Goal: Transaction & Acquisition: Book appointment/travel/reservation

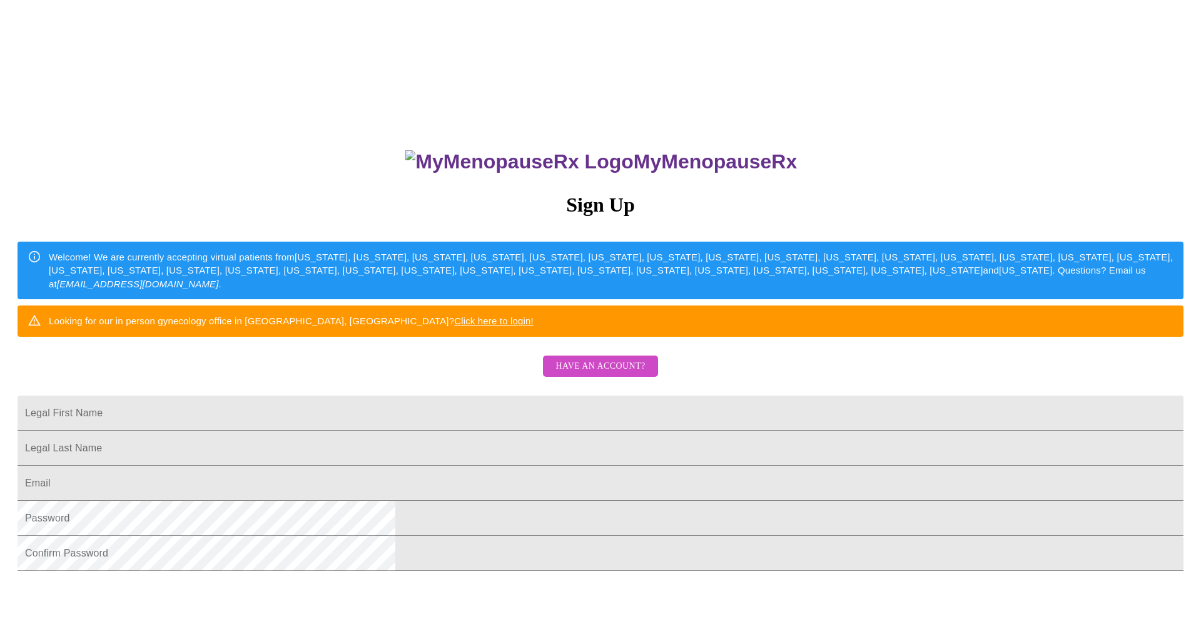
click at [614, 374] on span "Have an account?" at bounding box center [600, 366] width 89 height 16
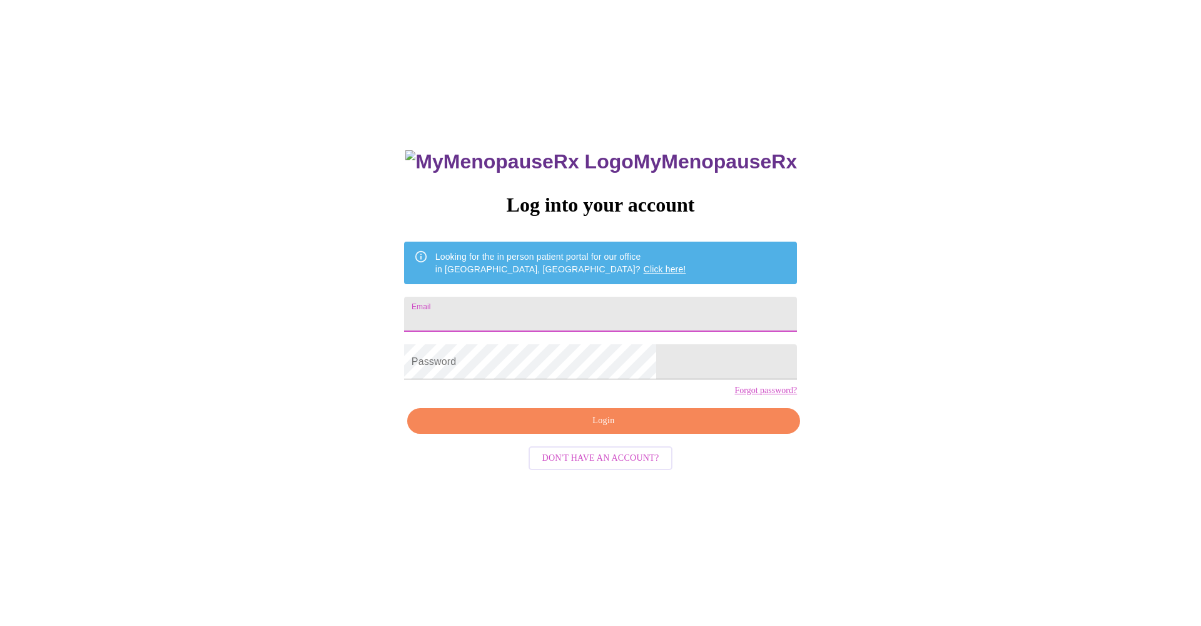
type input "msoles333@outlook.com"
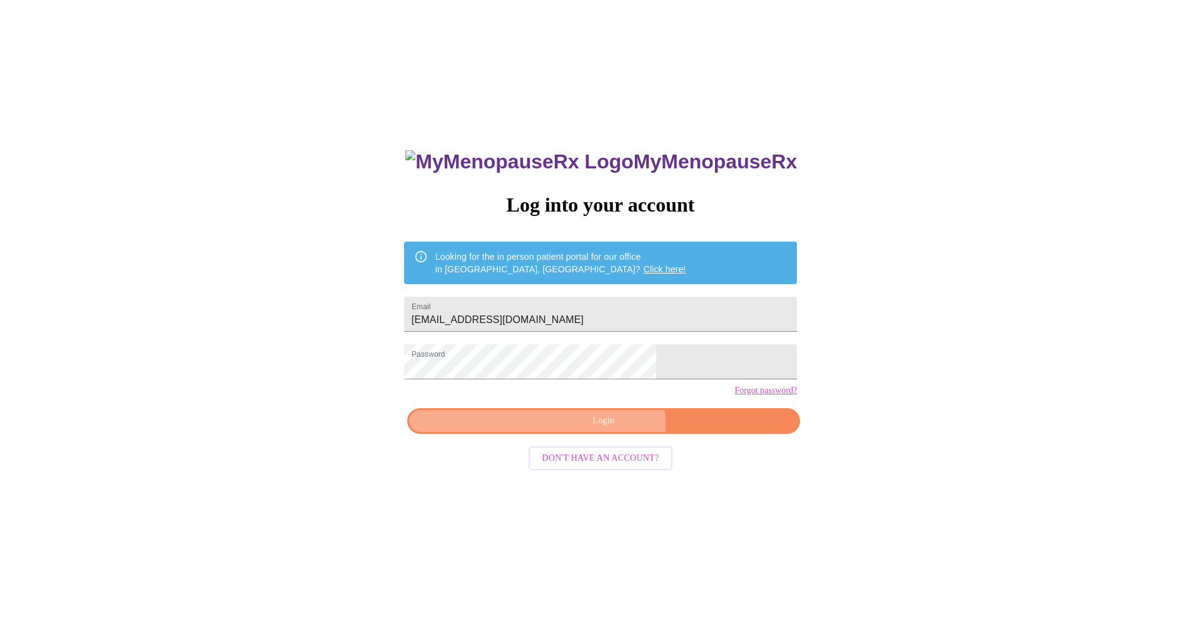
click at [607, 429] on span "Login" at bounding box center [604, 421] width 364 height 16
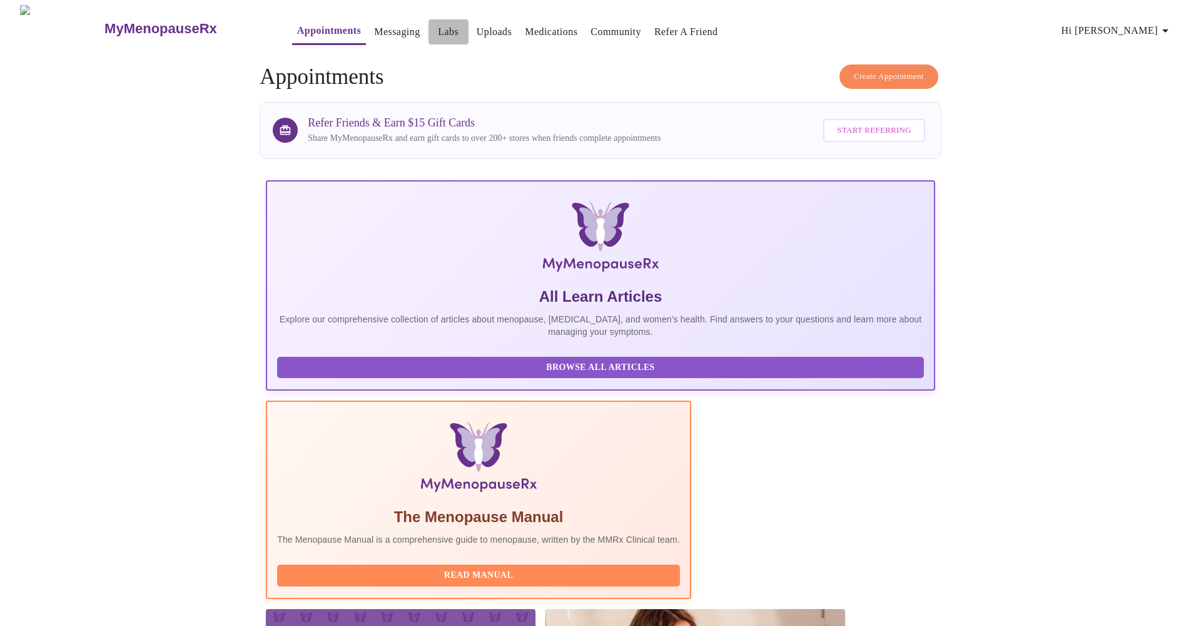
click at [438, 24] on link "Labs" at bounding box center [448, 32] width 21 height 18
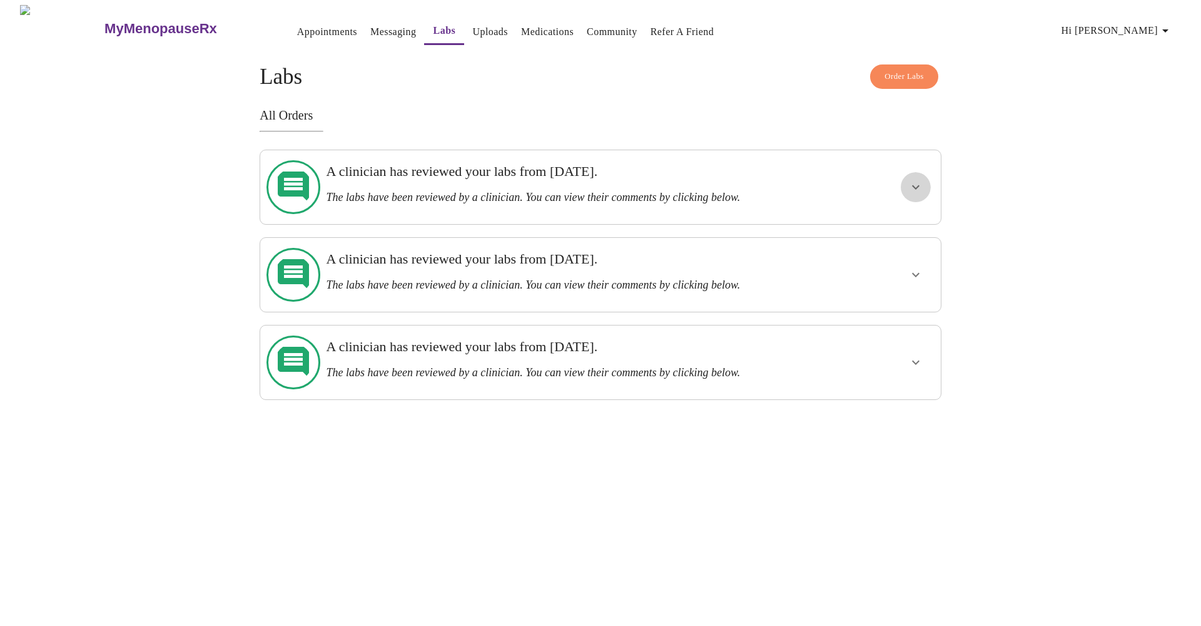
click at [915, 185] on icon "show more" at bounding box center [916, 187] width 8 height 4
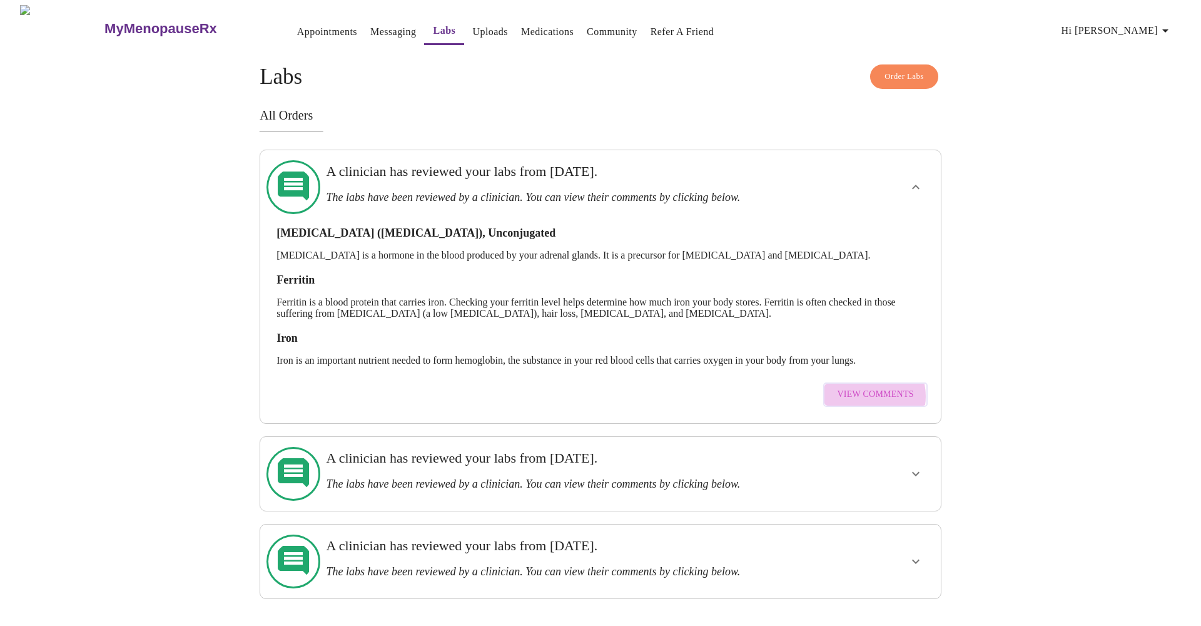
scroll to position [1, 0]
click at [866, 387] on span "View Comments" at bounding box center [875, 395] width 76 height 16
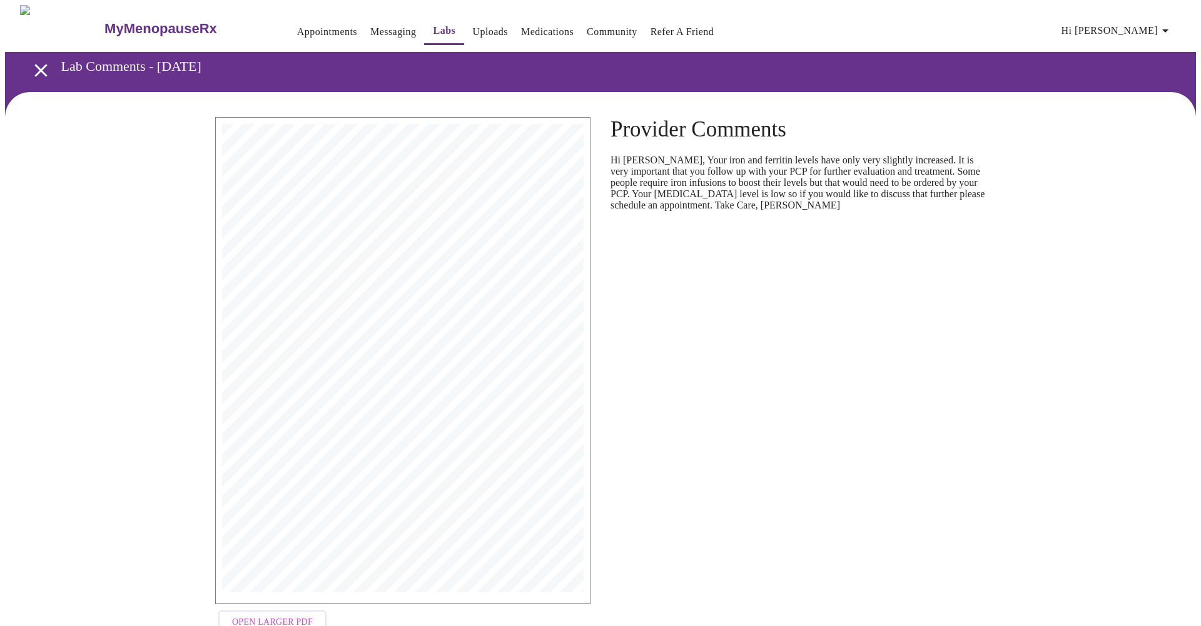
click at [36, 65] on icon "open drawer" at bounding box center [40, 70] width 13 height 13
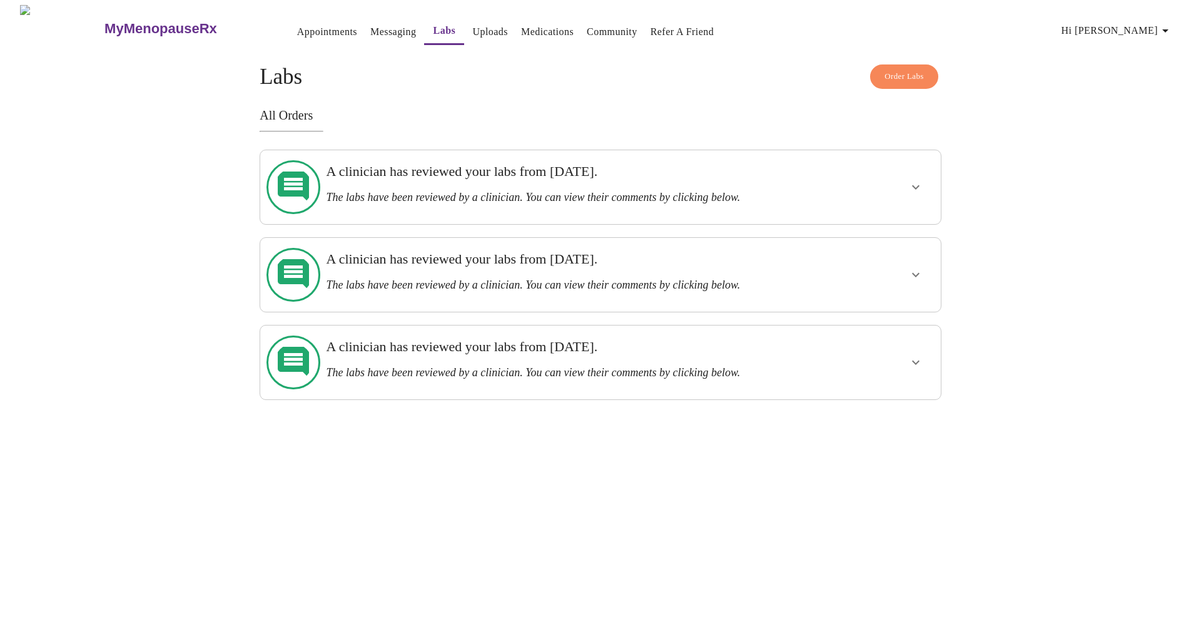
click at [297, 29] on link "Appointments" at bounding box center [327, 32] width 60 height 18
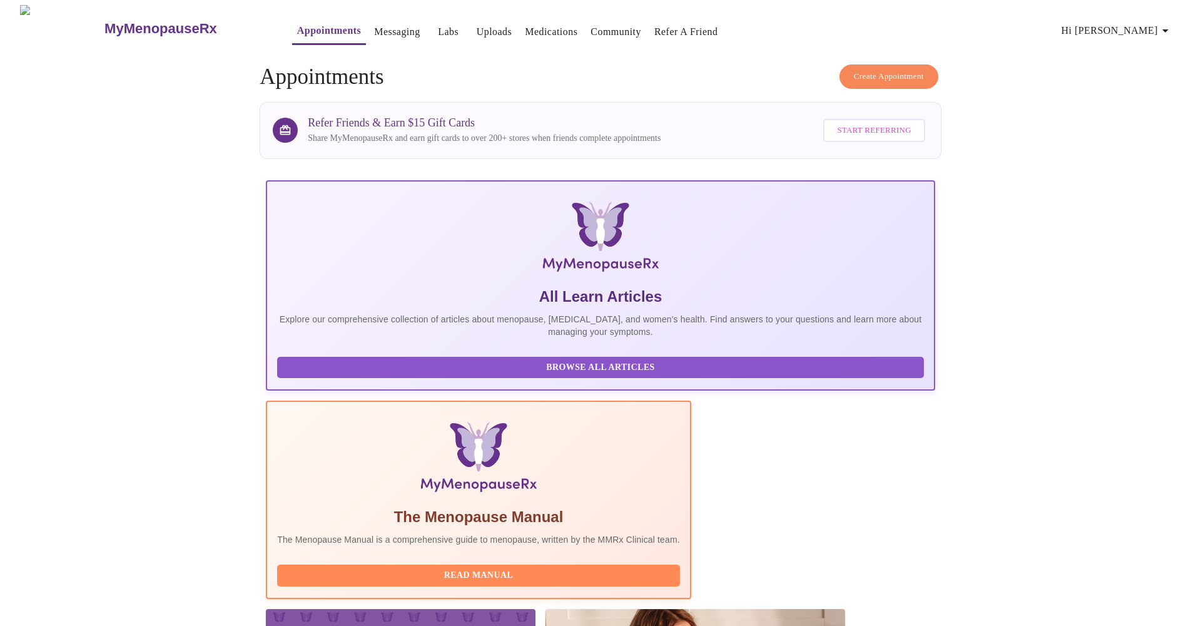
click at [879, 71] on span "Create Appointment" at bounding box center [889, 76] width 70 height 14
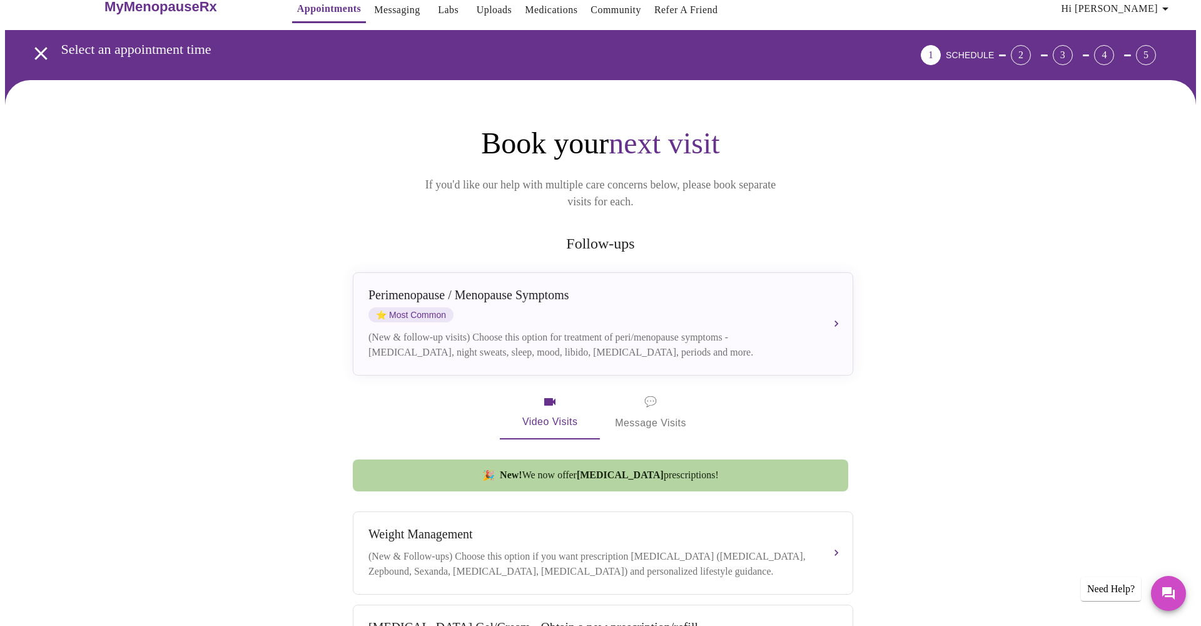
scroll to position [21, 0]
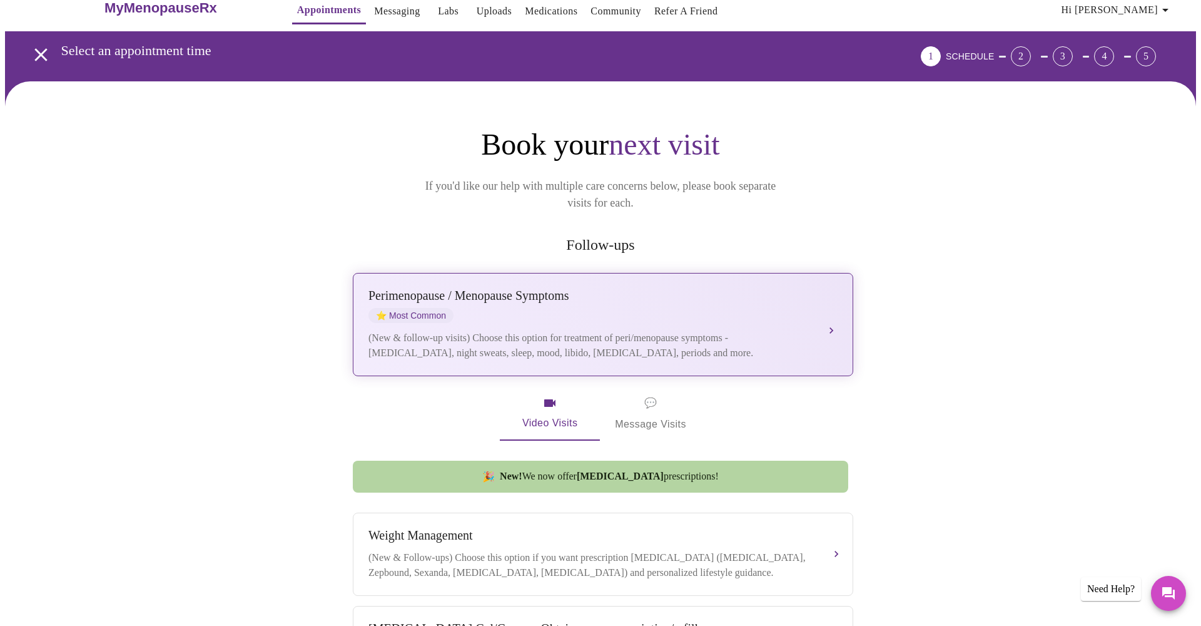
click at [667, 297] on div "Perimenopause / Menopause Symptoms ⭐ Most Common" at bounding box center [590, 305] width 444 height 34
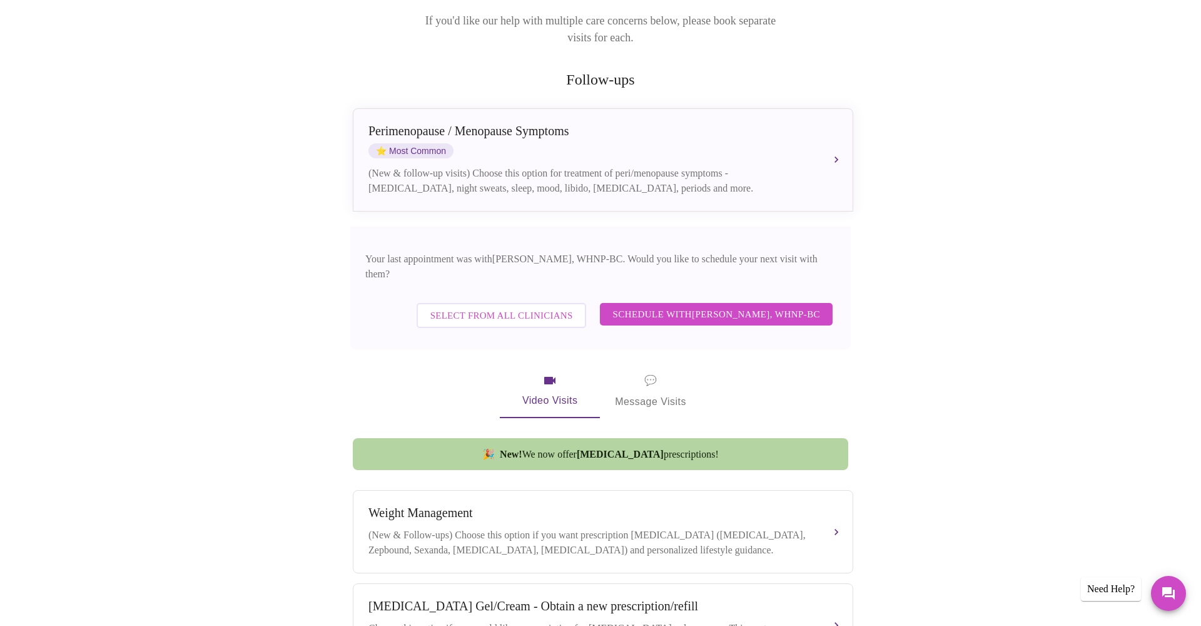
scroll to position [188, 0]
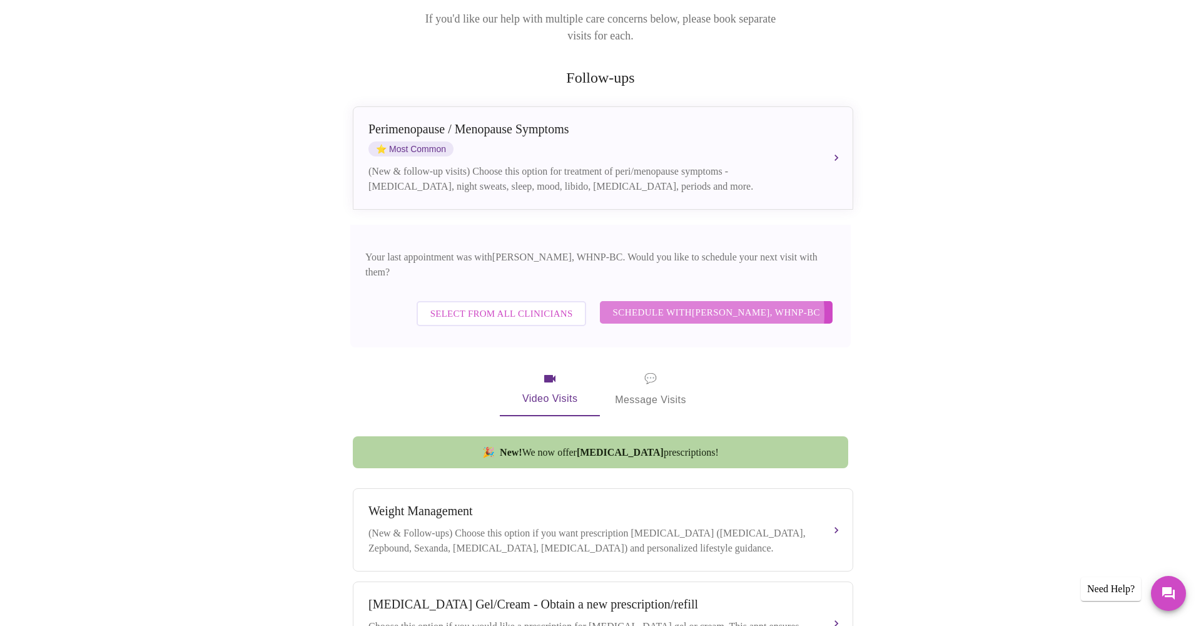
click at [706, 304] on span "Schedule with Meghan Matz, WHNP-BC" at bounding box center [716, 312] width 208 height 16
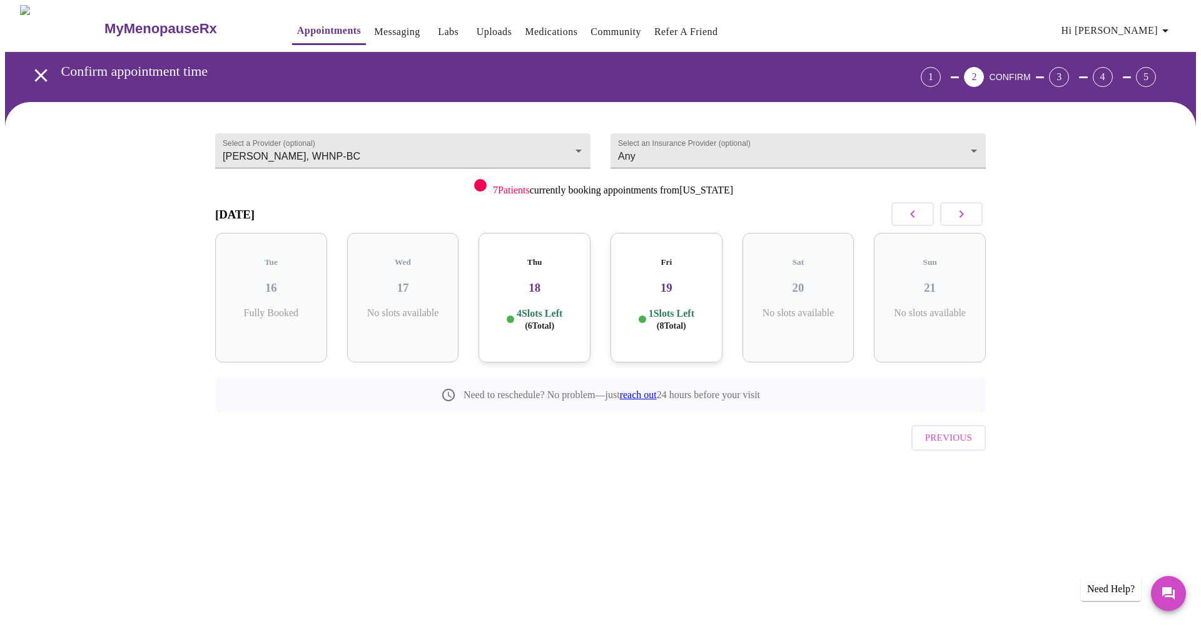
click at [534, 288] on div "Thu 18 4 Slots Left ( 6 Total)" at bounding box center [535, 298] width 112 height 130
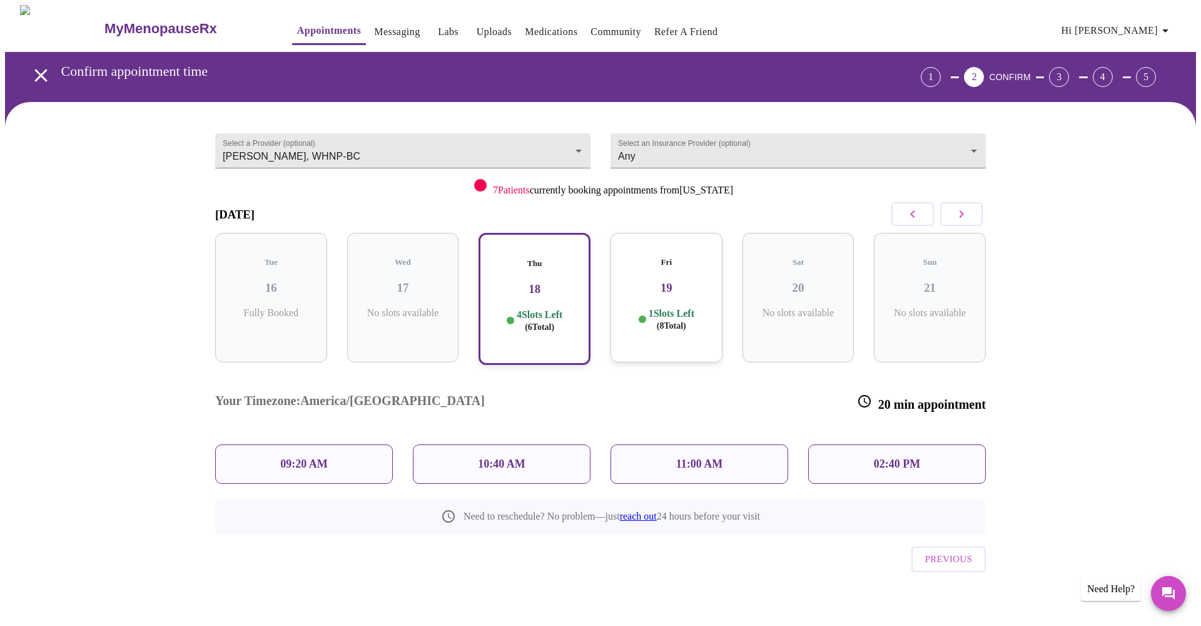
click at [511, 457] on p "10:40 AM" at bounding box center [502, 463] width 48 height 13
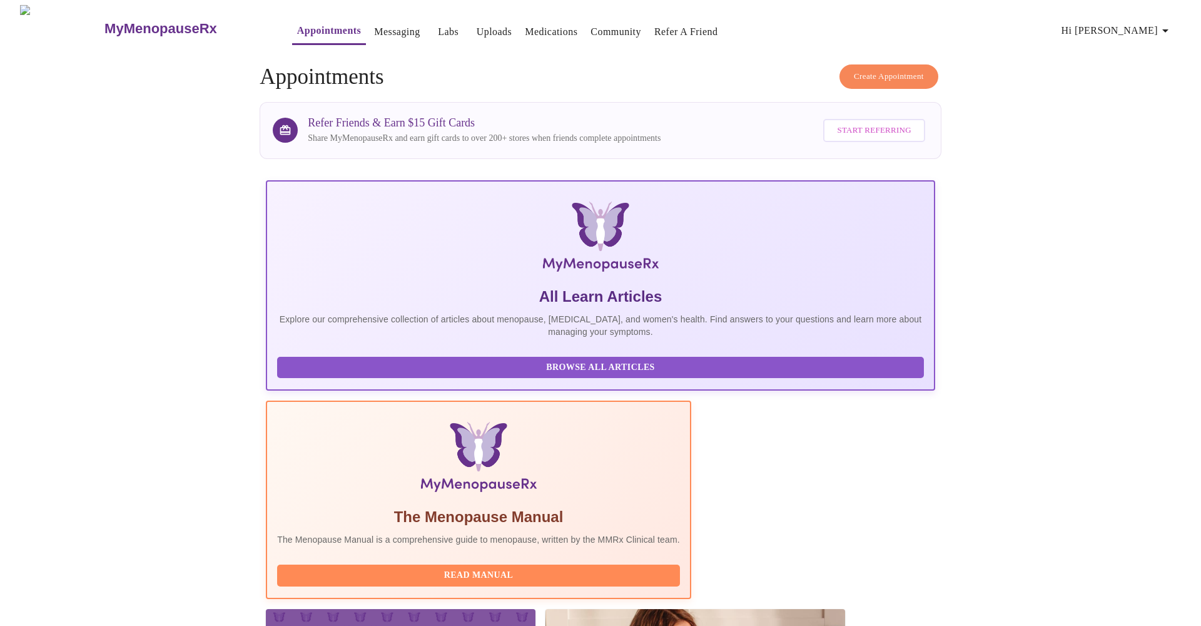
click at [866, 69] on span "Create Appointment" at bounding box center [889, 76] width 70 height 14
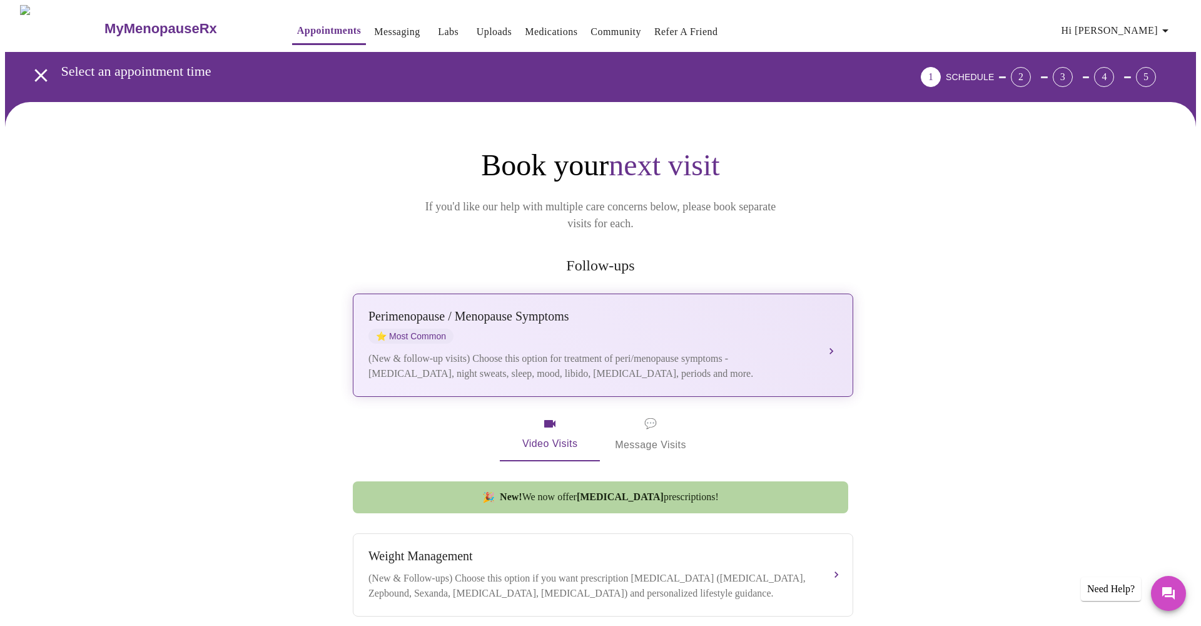
click at [527, 326] on div "Perimenopause / Menopause Symptoms ⭐ Most Common (New & follow-up visits) Choos…" at bounding box center [602, 345] width 469 height 72
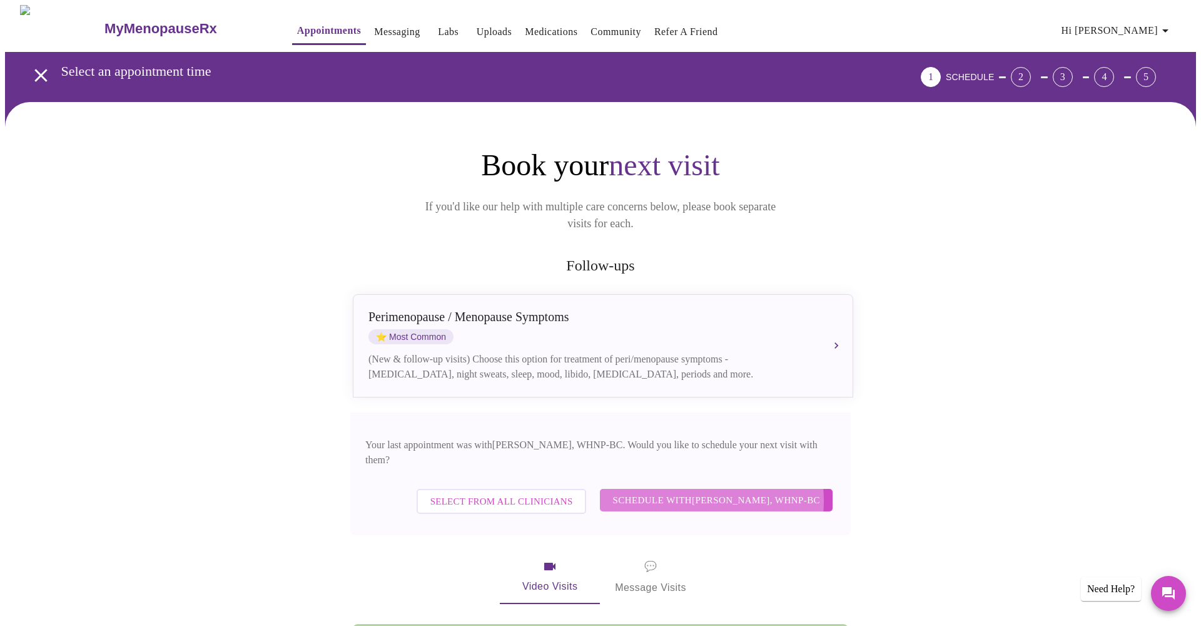
click at [687, 492] on span "Schedule with Meghan Matz, WHNP-BC" at bounding box center [716, 500] width 208 height 16
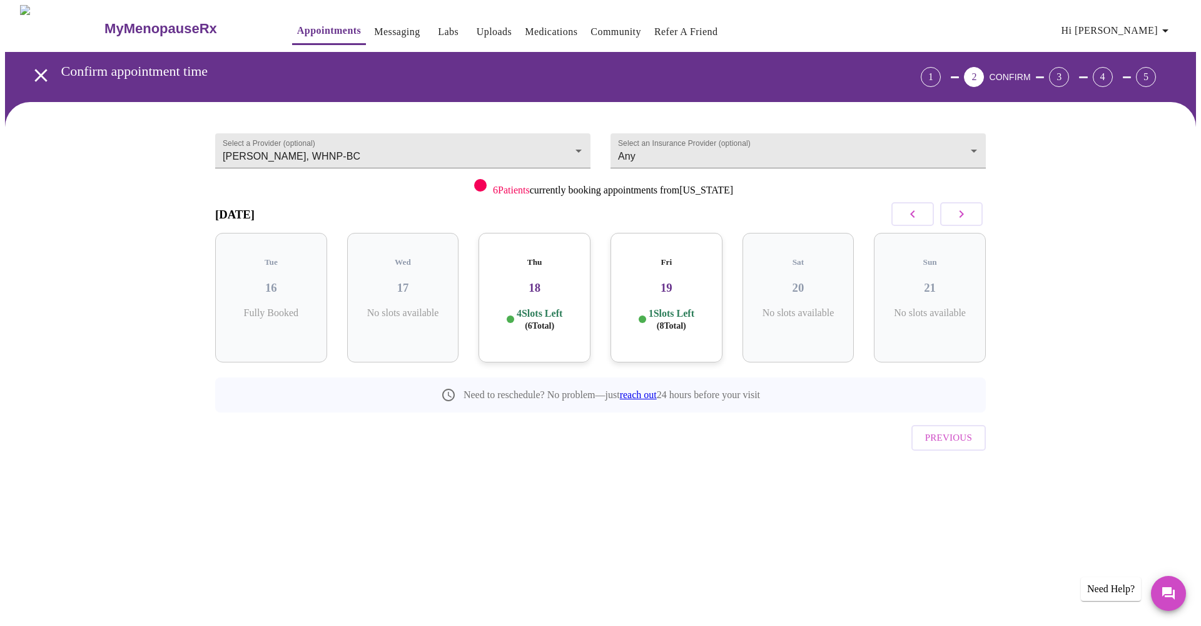
click at [529, 281] on h3 "18" at bounding box center [535, 288] width 92 height 14
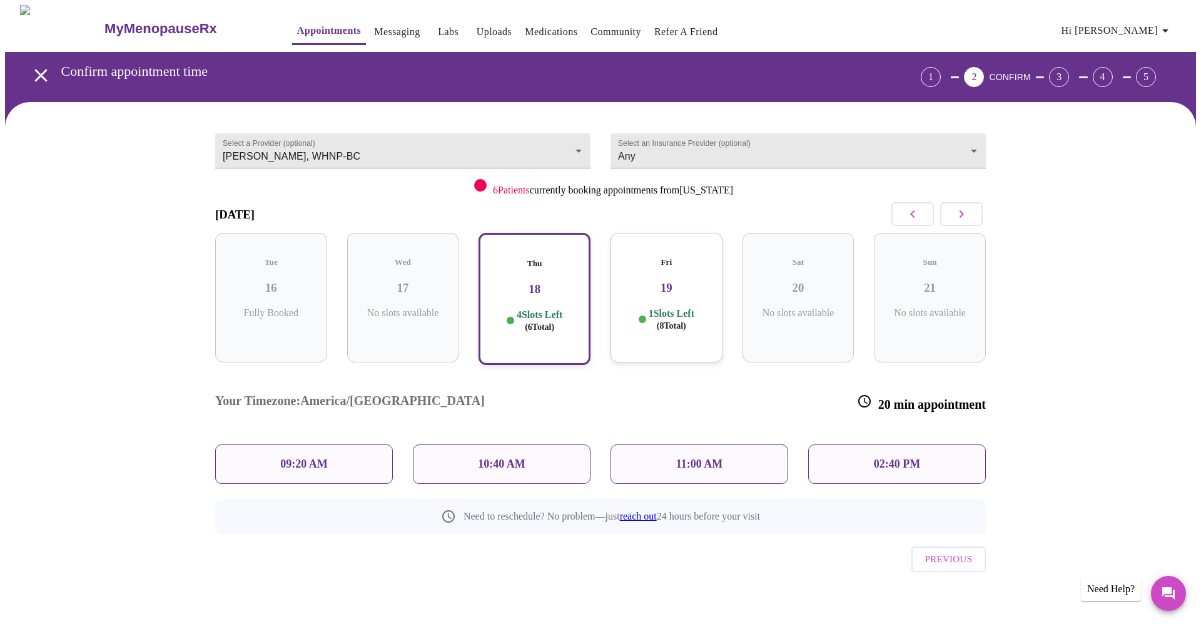
click at [503, 457] on p "10:40 AM" at bounding box center [502, 463] width 48 height 13
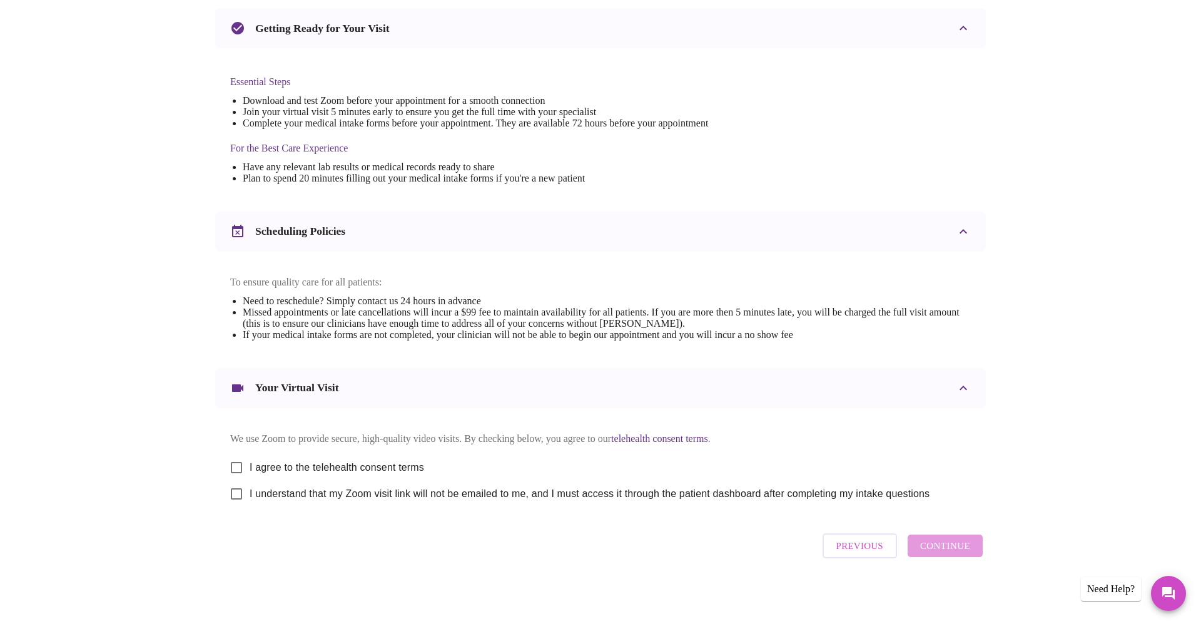
scroll to position [281, 0]
click at [238, 463] on input "I agree to the telehealth consent terms" at bounding box center [236, 467] width 26 height 26
checkbox input "true"
click at [236, 494] on input "I understand that my Zoom visit link will not be emailed to me, and I must acce…" at bounding box center [236, 493] width 26 height 26
checkbox input "true"
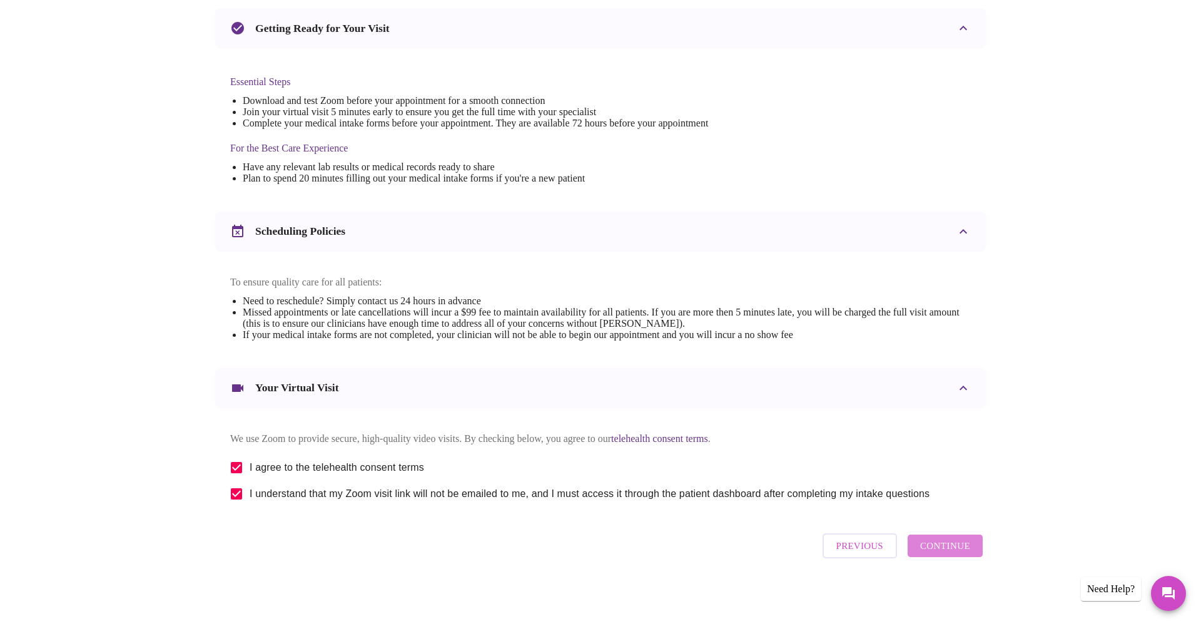
click at [950, 547] on span "Continue" at bounding box center [945, 545] width 50 height 16
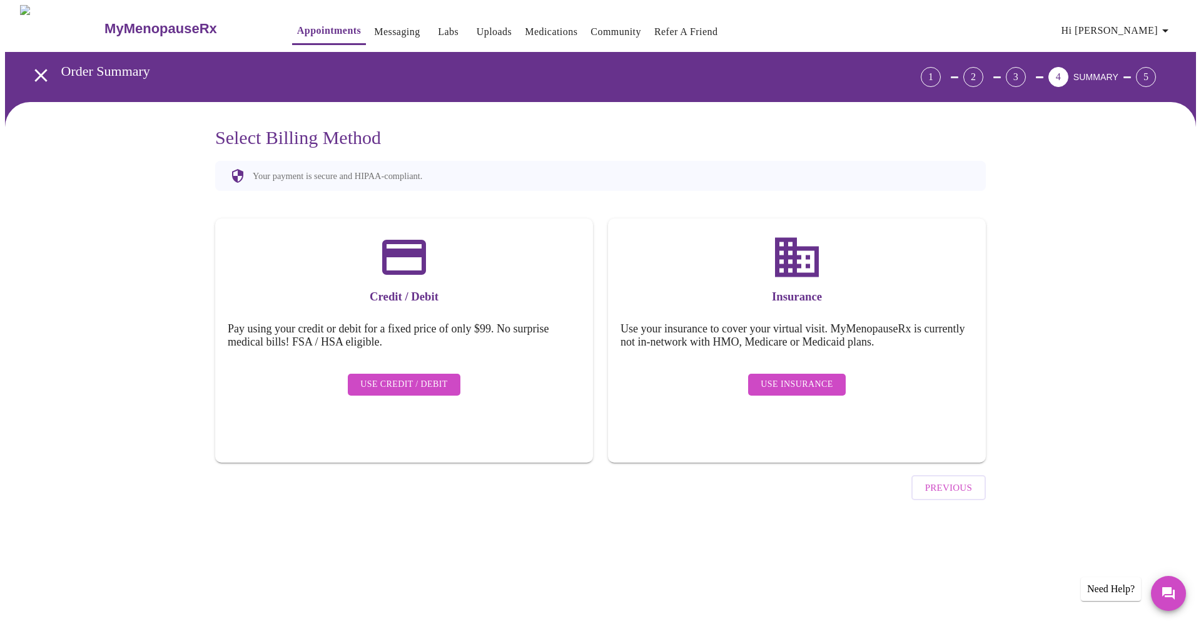
scroll to position [0, 0]
click at [812, 377] on span "Use Insurance" at bounding box center [797, 385] width 72 height 16
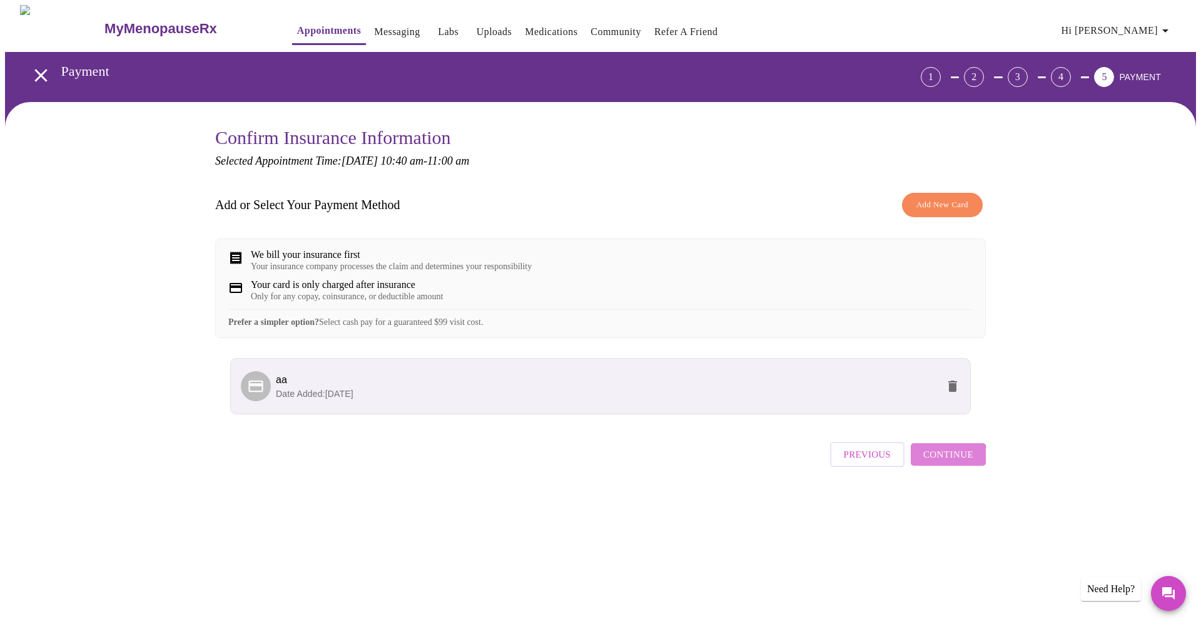
click at [947, 462] on span "Continue" at bounding box center [948, 454] width 50 height 16
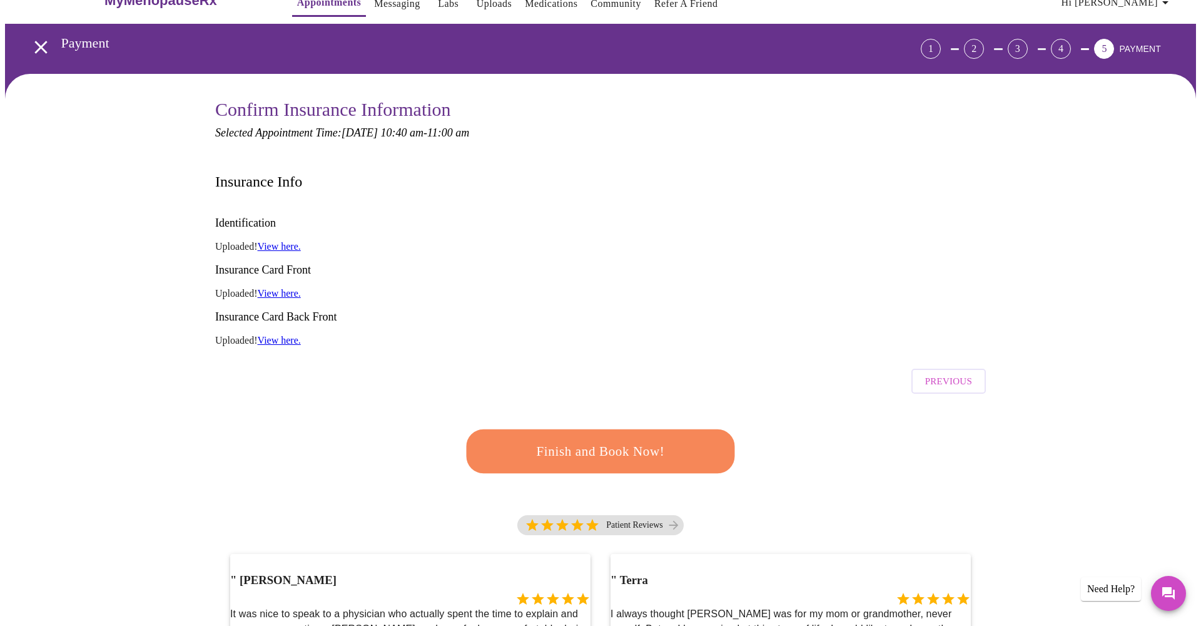
scroll to position [36, 0]
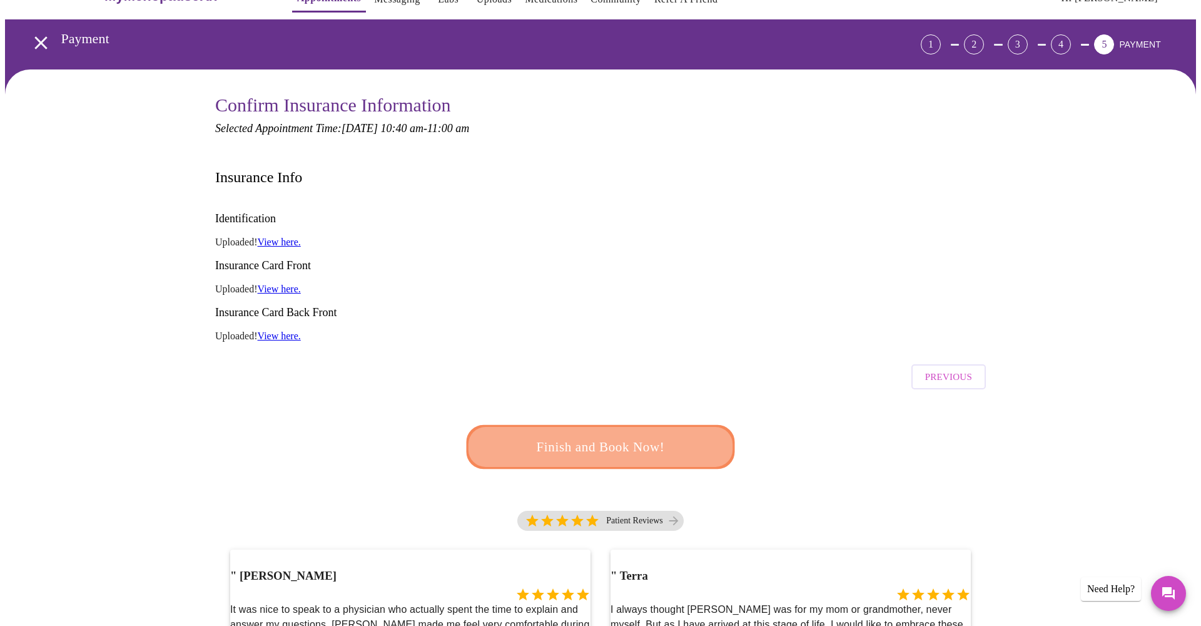
click at [601, 435] on span "Finish and Book Now!" at bounding box center [600, 446] width 233 height 23
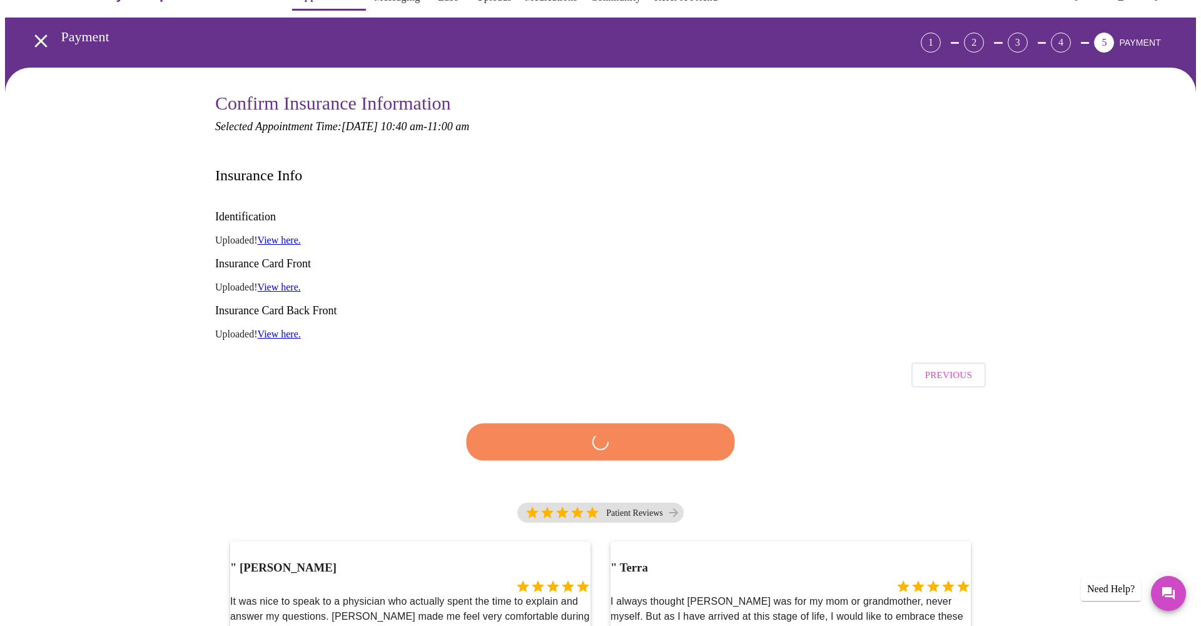
scroll to position [35, 0]
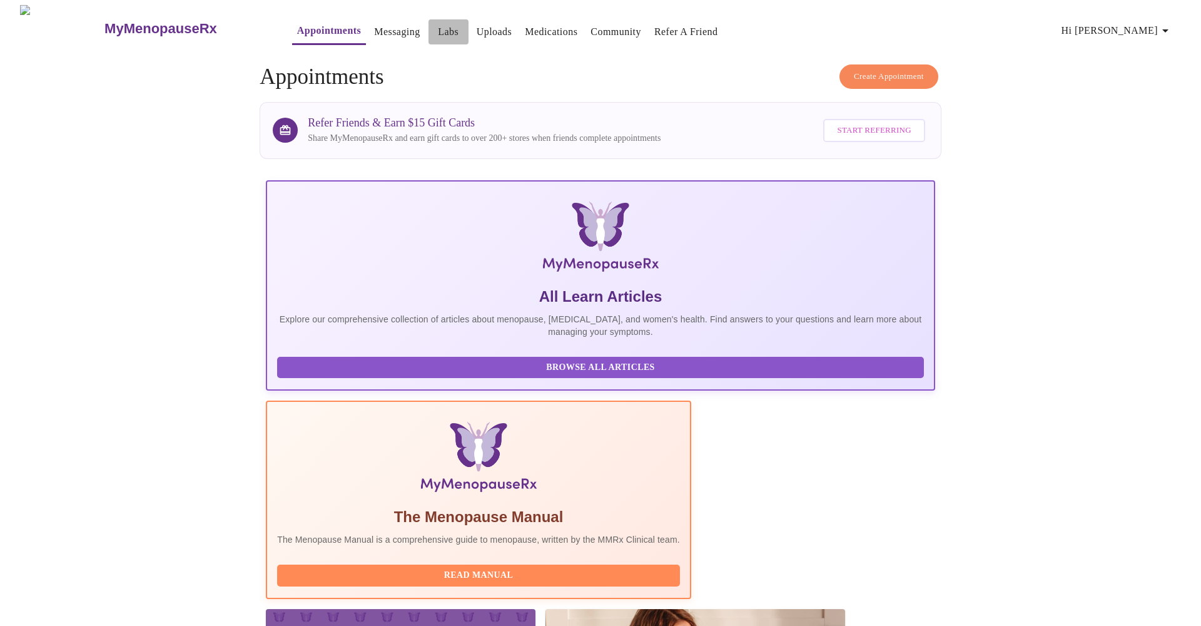
click at [438, 23] on link "Labs" at bounding box center [448, 32] width 21 height 18
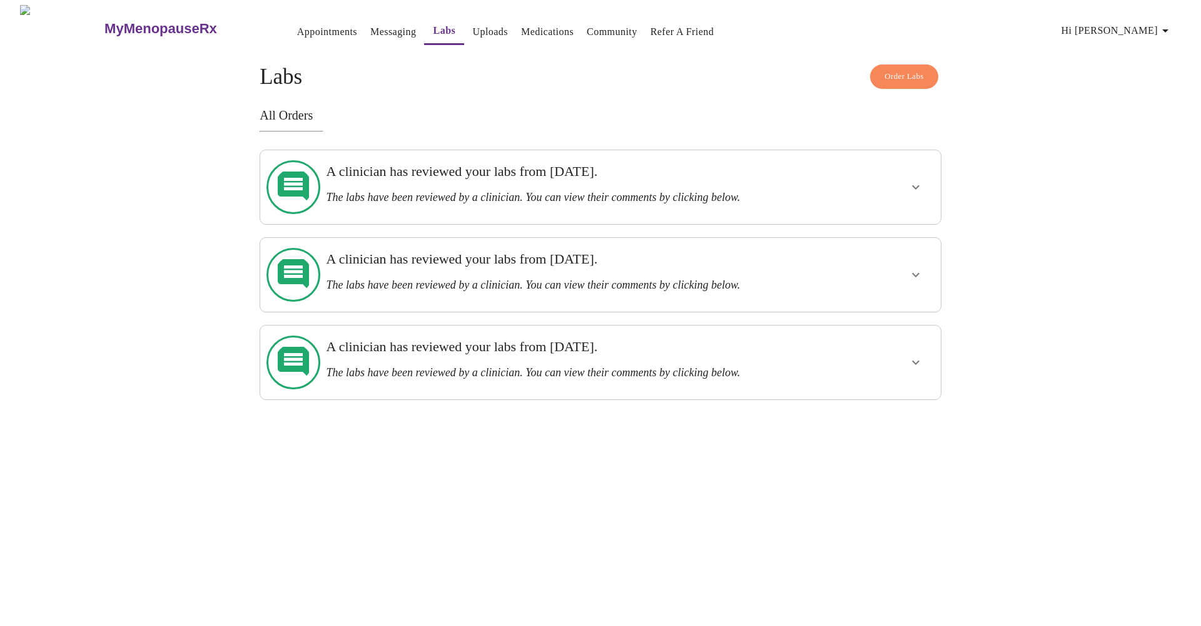
click at [917, 185] on icon "show more" at bounding box center [915, 187] width 15 height 15
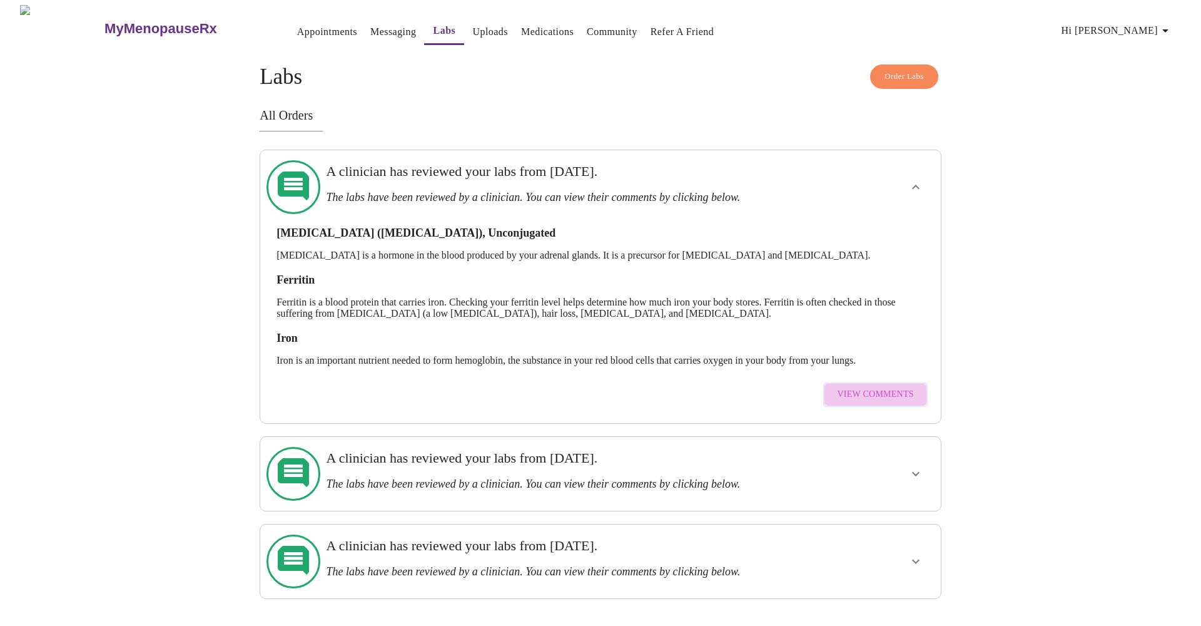
click at [894, 387] on span "View Comments" at bounding box center [875, 395] width 76 height 16
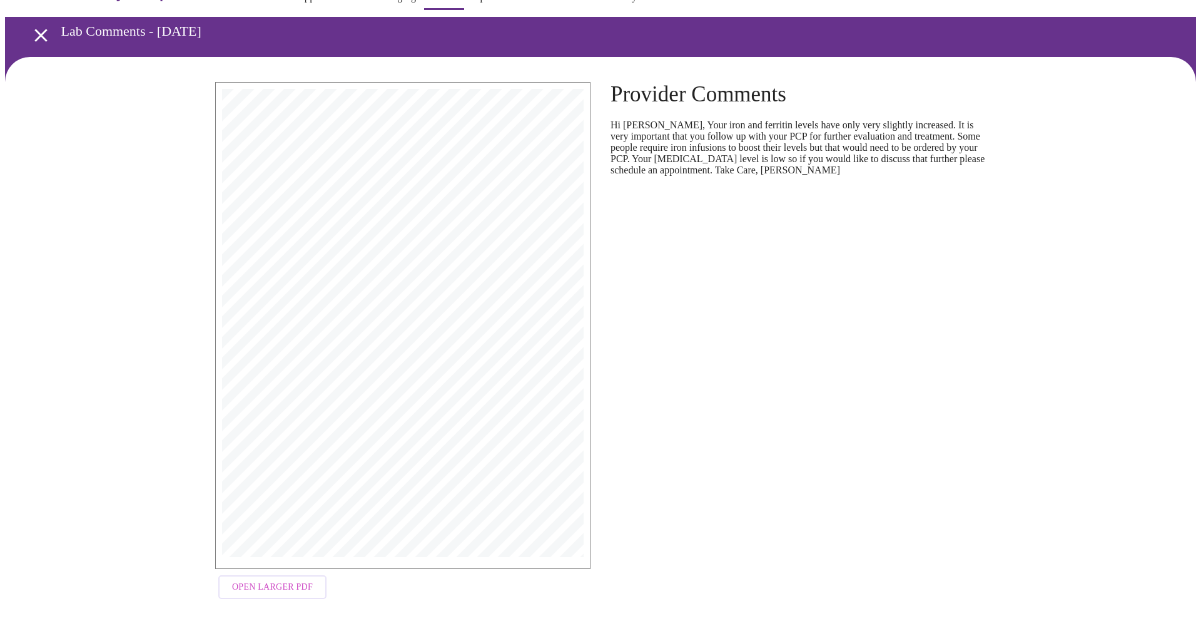
scroll to position [34, 0]
click at [280, 586] on span "Open Larger PDF" at bounding box center [272, 588] width 81 height 16
click at [34, 29] on icon "open drawer" at bounding box center [40, 35] width 13 height 13
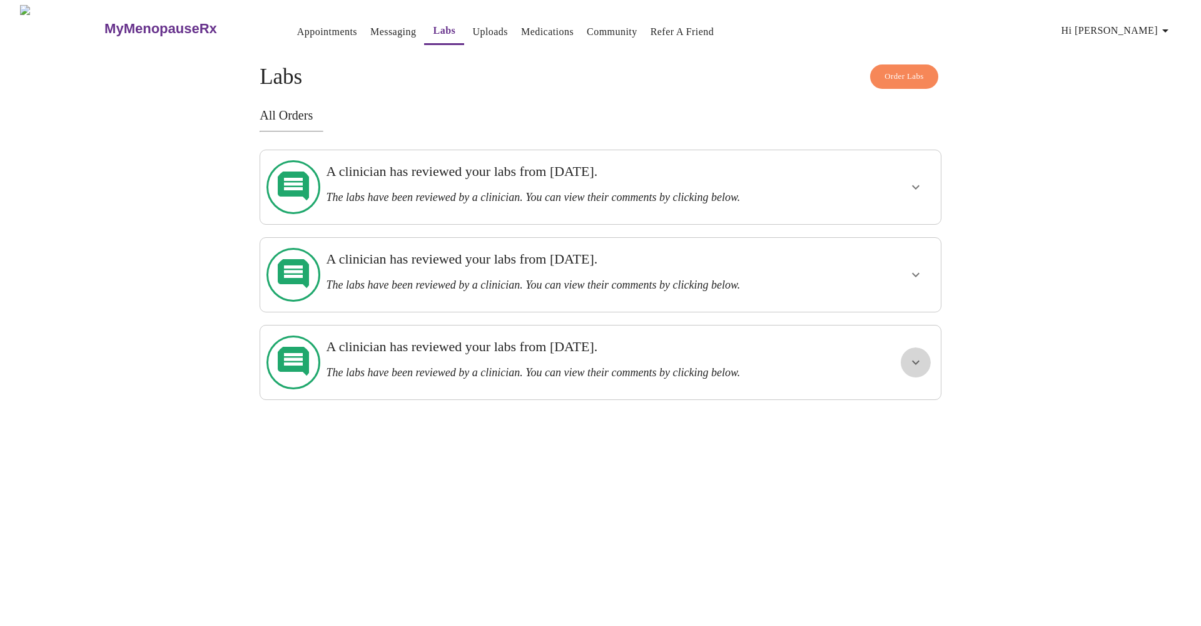
click at [918, 355] on icon "show more" at bounding box center [915, 362] width 15 height 15
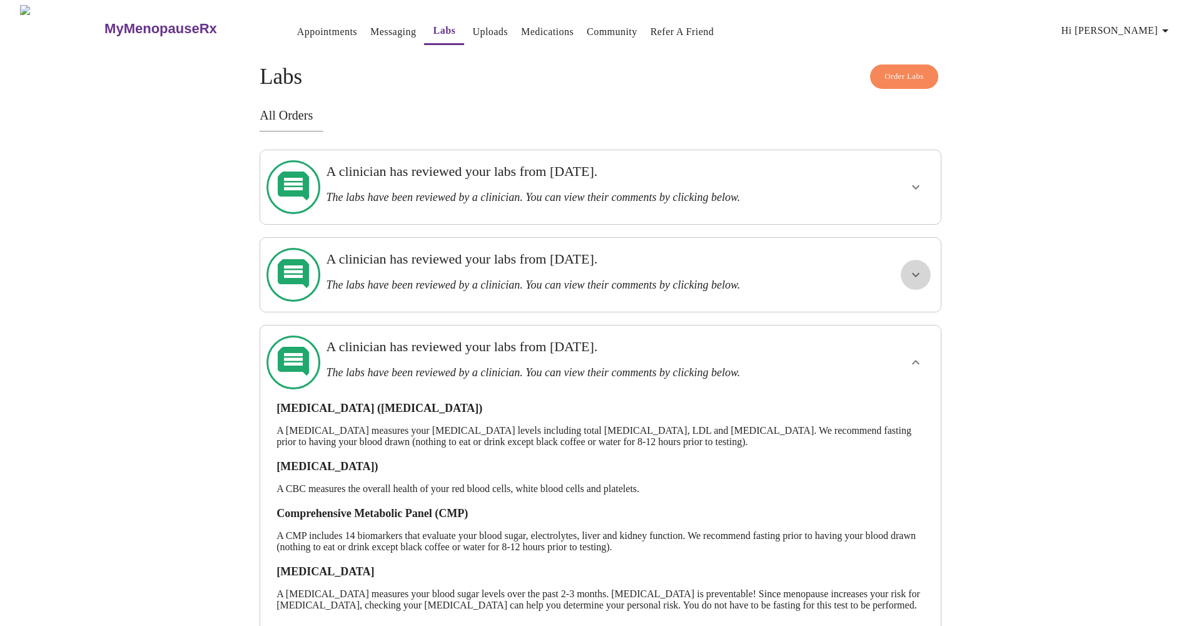
click at [913, 267] on icon "show more" at bounding box center [915, 274] width 15 height 15
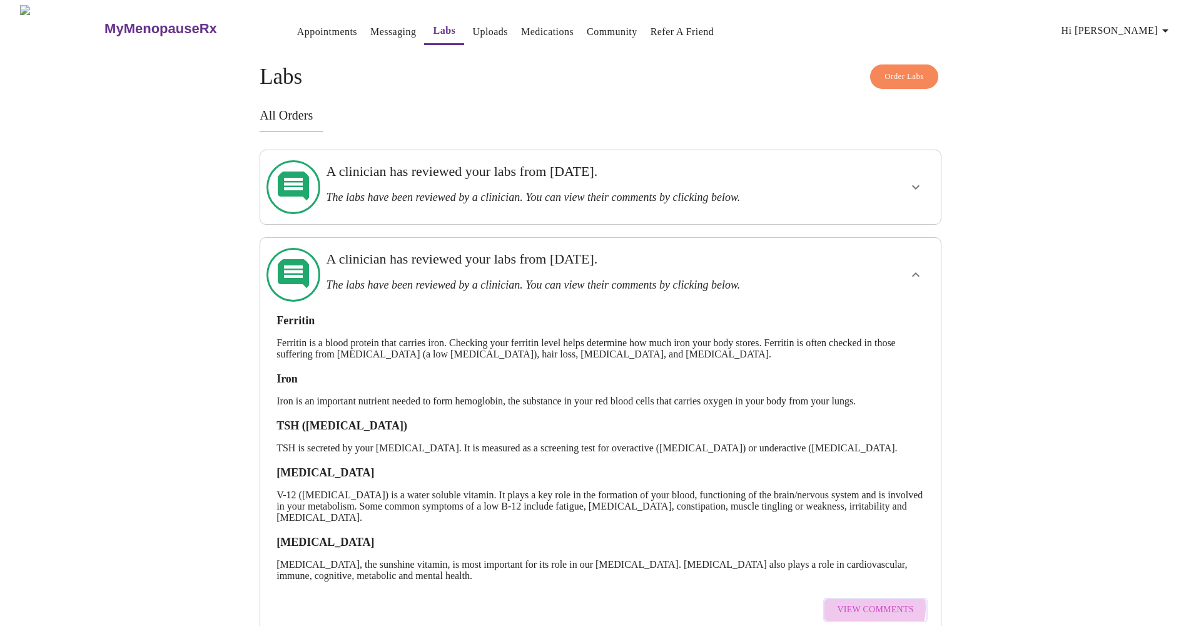
click at [868, 602] on span "View Comments" at bounding box center [875, 610] width 76 height 16
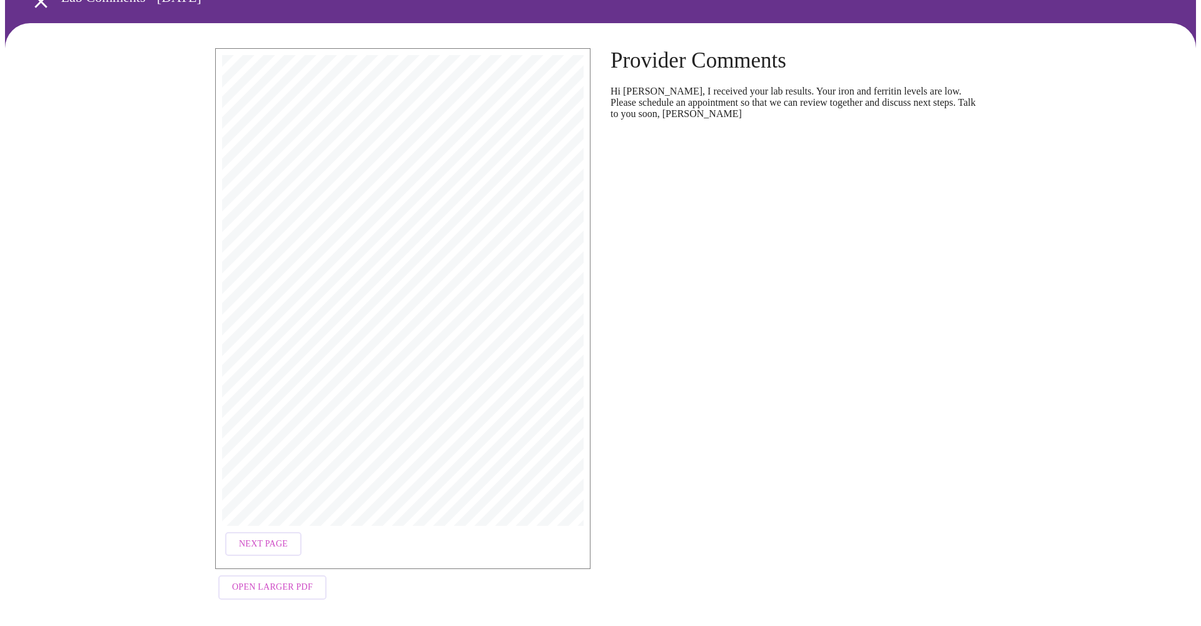
scroll to position [68, 0]
click at [300, 582] on span "Open Larger PDF" at bounding box center [272, 588] width 81 height 16
